Goal: Navigation & Orientation: Find specific page/section

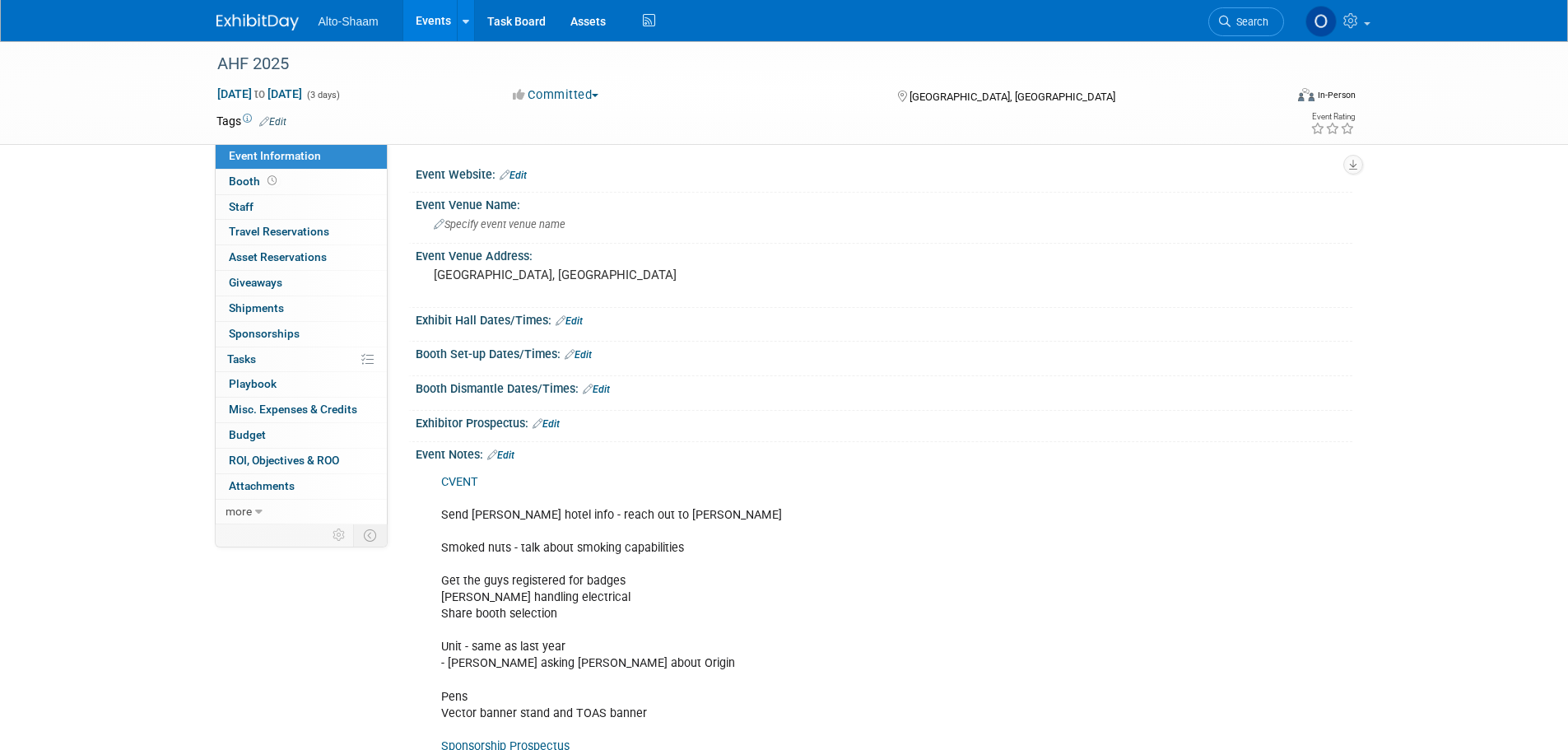
click at [432, 19] on link "Events" at bounding box center [434, 21] width 60 height 41
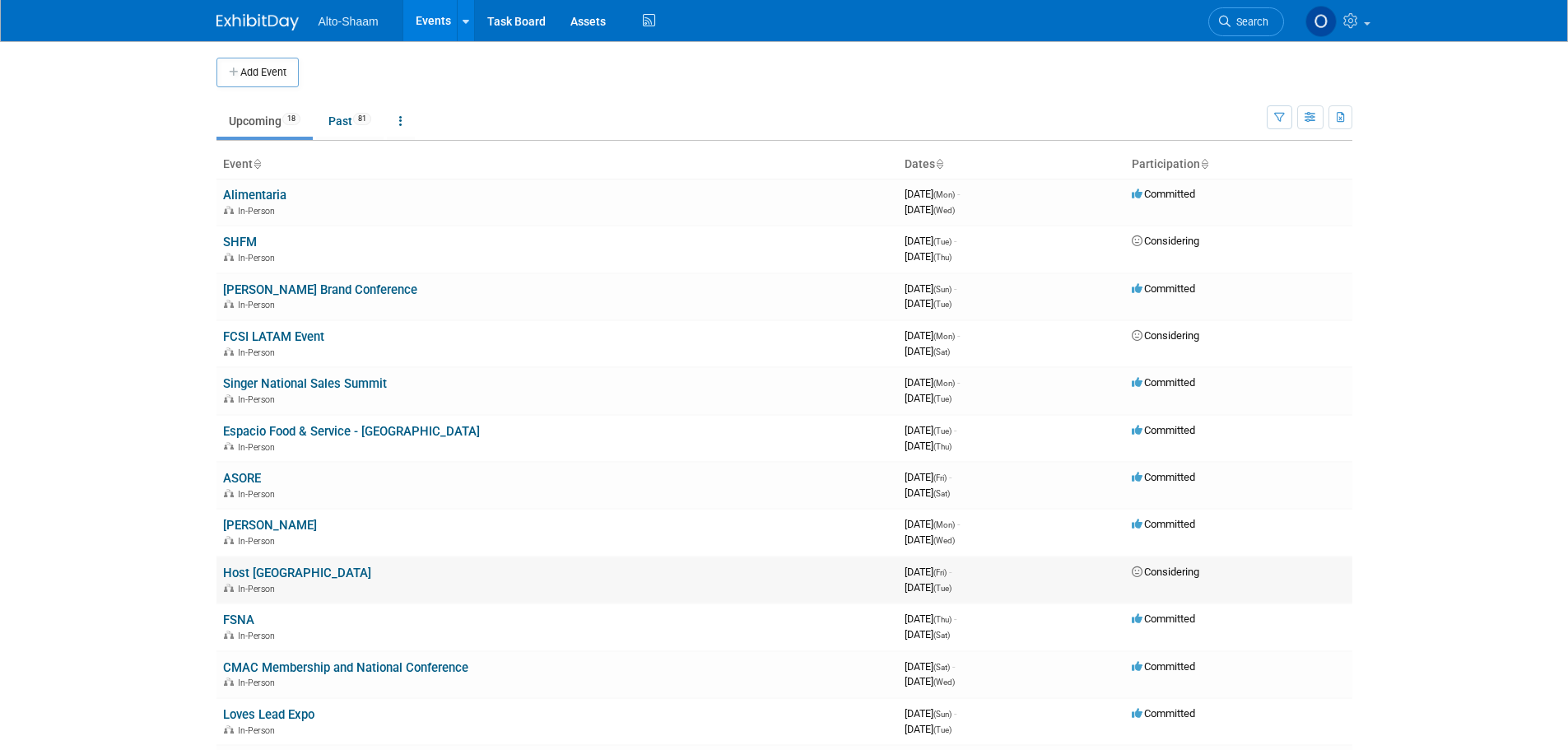
click at [241, 575] on link "Host [GEOGRAPHIC_DATA]" at bounding box center [297, 573] width 148 height 15
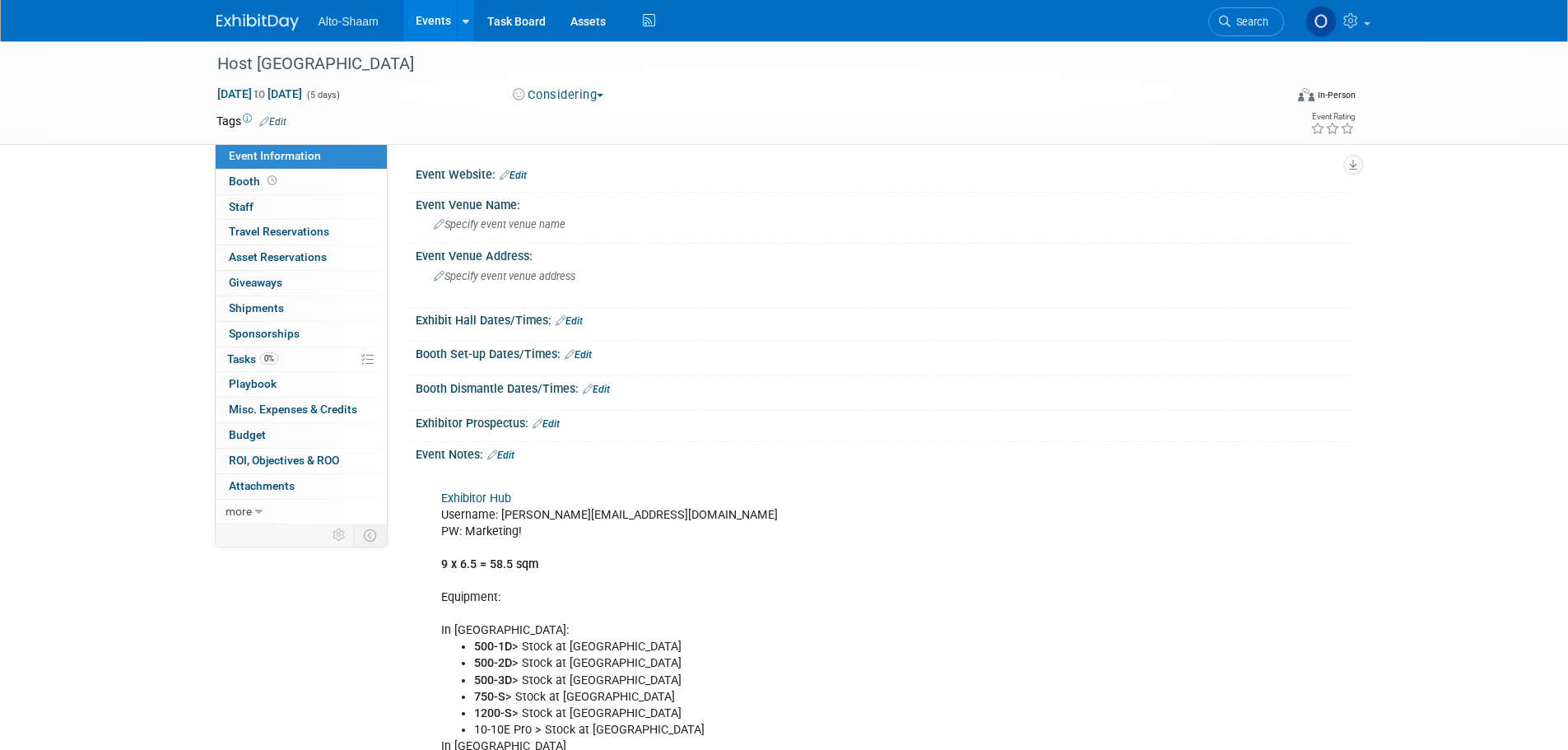
click at [470, 494] on link "Exhibitor Hub" at bounding box center [476, 498] width 70 height 14
